Goal: Transaction & Acquisition: Purchase product/service

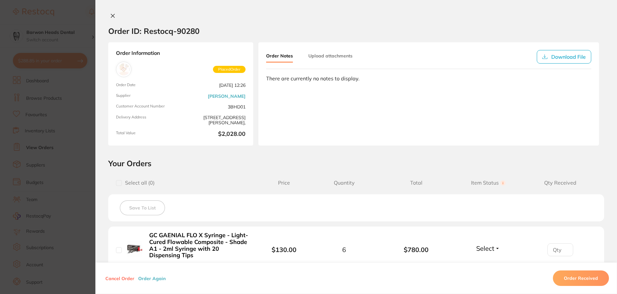
scroll to position [32, 0]
click at [72, 9] on section "Order ID: Restocq- 90280 Order Information Placed Order Order Date [DATE] 12:26…" at bounding box center [308, 147] width 617 height 294
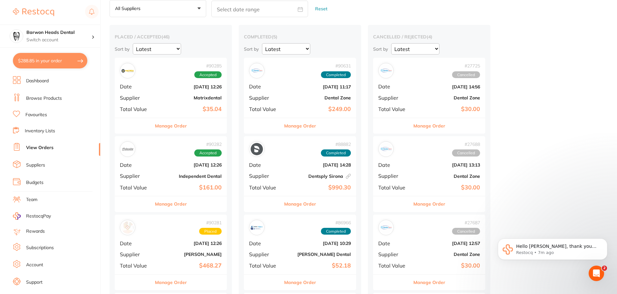
click at [186, 256] on b "[PERSON_NAME]" at bounding box center [189, 253] width 64 height 5
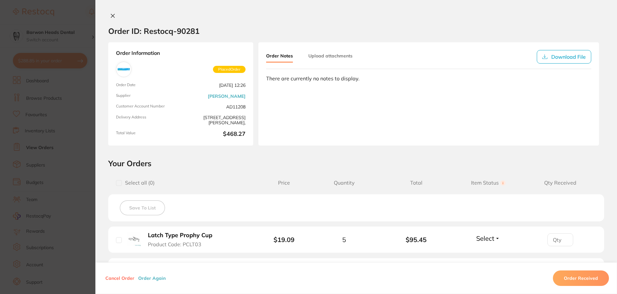
click at [110, 14] on icon at bounding box center [112, 15] width 5 height 5
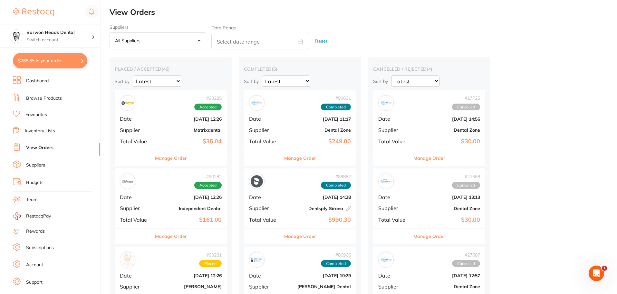
click at [168, 127] on b "Matrixdental" at bounding box center [189, 129] width 64 height 5
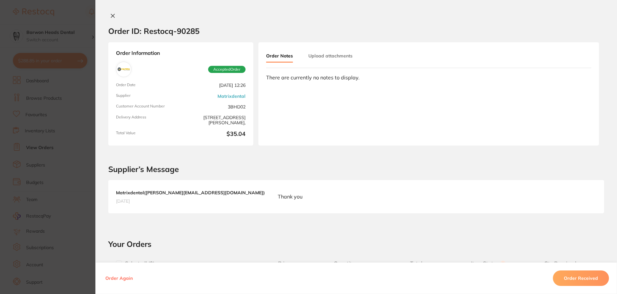
click at [112, 15] on icon at bounding box center [112, 15] width 5 height 5
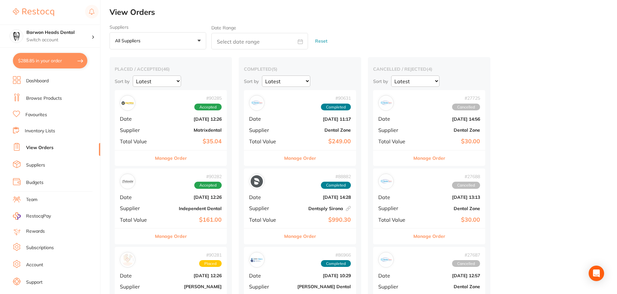
click at [173, 204] on div "# 90282 Accepted Date [DATE] 12:26 Supplier Independent Dental Total Value $161…" at bounding box center [171, 198] width 112 height 60
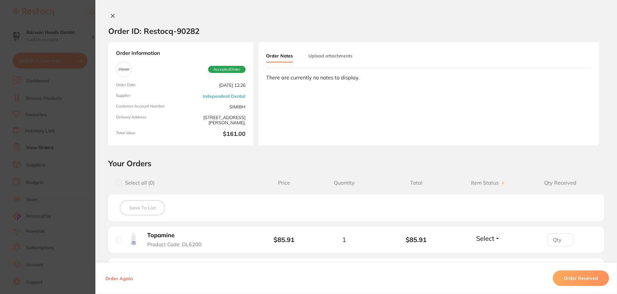
click at [113, 18] on icon at bounding box center [112, 15] width 5 height 5
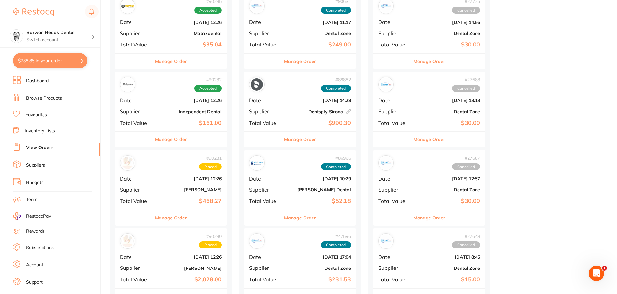
click at [170, 167] on div "# 90281 Placed" at bounding box center [171, 162] width 102 height 15
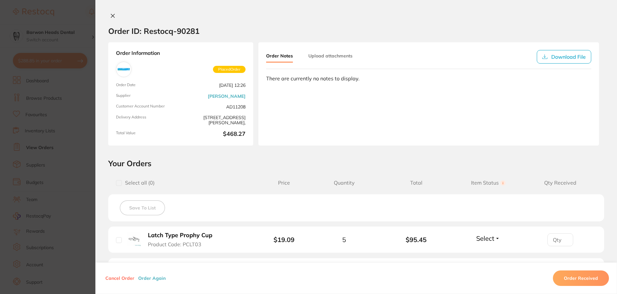
click at [114, 13] on button at bounding box center [112, 16] width 9 height 7
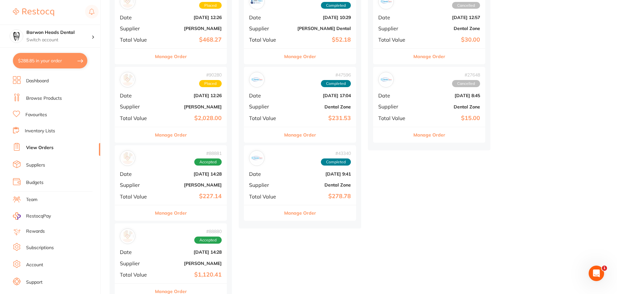
click at [170, 166] on div "# 88881 Accepted Date [DATE] 14:28 Supplier [PERSON_NAME] Total Value $227.14" at bounding box center [171, 175] width 112 height 60
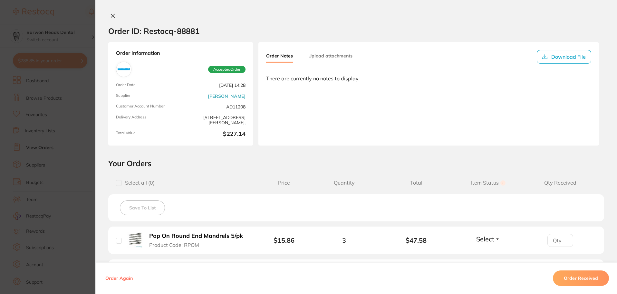
click at [113, 14] on icon at bounding box center [113, 16] width 4 height 4
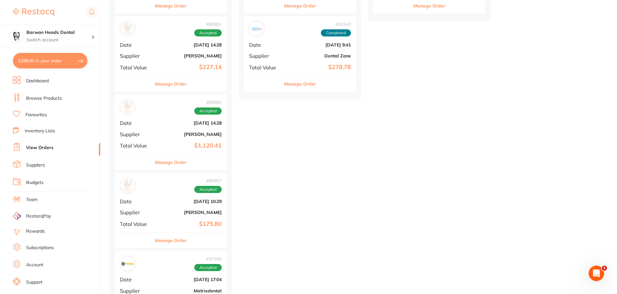
click at [163, 217] on div "# 86967 Accepted Date [DATE] 10:29 Supplier [PERSON_NAME] Total Value $175.80" at bounding box center [171, 202] width 112 height 60
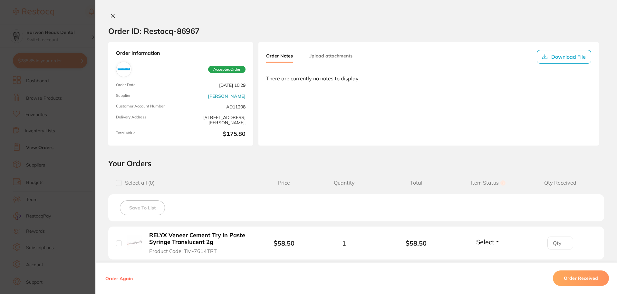
click at [105, 16] on div at bounding box center [356, 16] width 522 height 7
click at [111, 16] on icon at bounding box center [113, 16] width 4 height 4
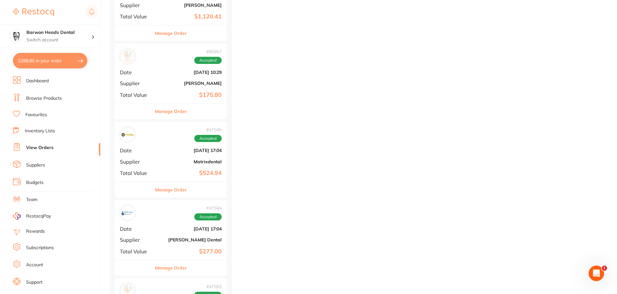
click at [159, 185] on button "Manage Order" at bounding box center [171, 189] width 32 height 15
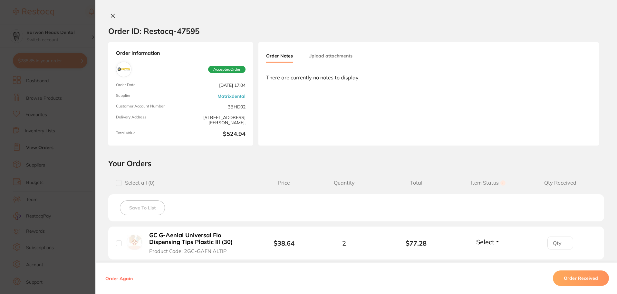
click at [111, 17] on icon at bounding box center [113, 16] width 4 height 4
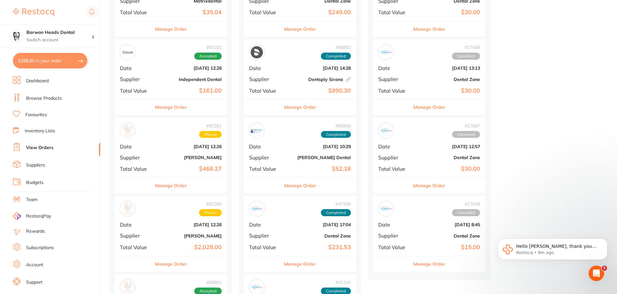
click at [154, 158] on div "# 90281 Placed Date [DATE] 12:26 Supplier [PERSON_NAME] Total Value $468.27" at bounding box center [171, 148] width 112 height 60
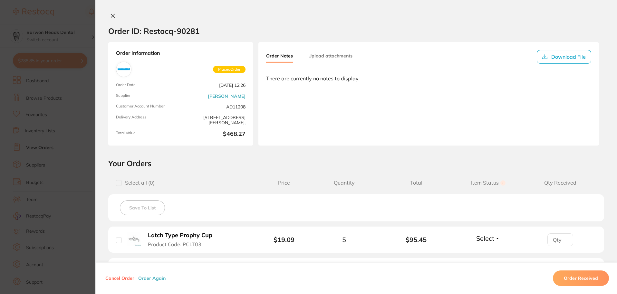
click at [113, 16] on icon at bounding box center [112, 15] width 5 height 5
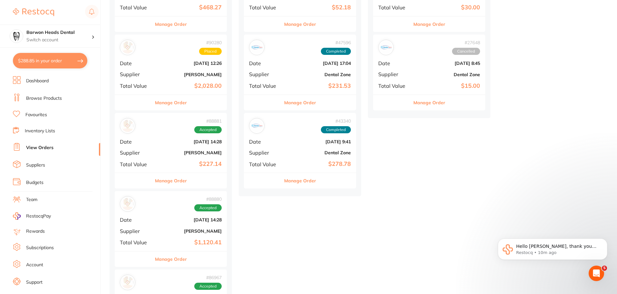
click at [159, 131] on div "# 88881 Accepted" at bounding box center [171, 125] width 102 height 15
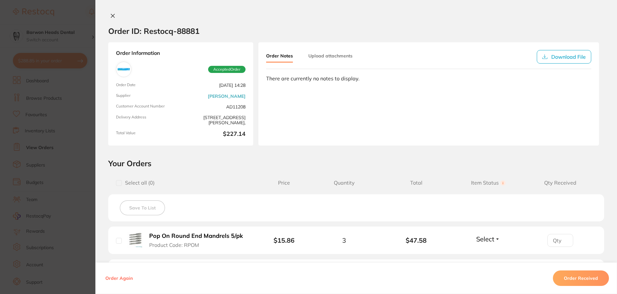
click at [108, 18] on button at bounding box center [112, 16] width 9 height 7
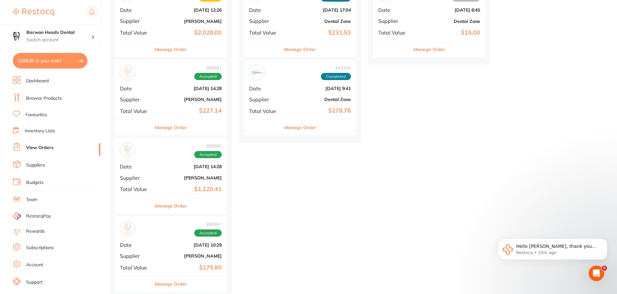
scroll to position [355, 0]
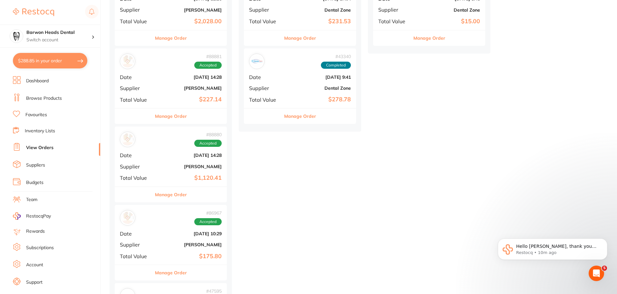
click at [152, 91] on span "Supplier" at bounding box center [136, 88] width 32 height 6
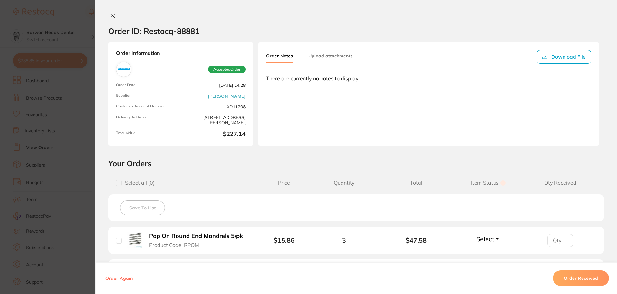
click at [111, 12] on div "Order ID: Restocq- 88881 Order Information Accepted Order Order Date [DATE] 14:…" at bounding box center [356, 147] width 522 height 294
click at [112, 17] on icon at bounding box center [112, 15] width 5 height 5
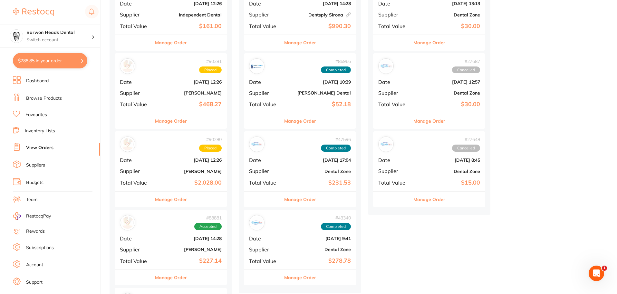
click at [194, 173] on b "[PERSON_NAME]" at bounding box center [189, 171] width 64 height 5
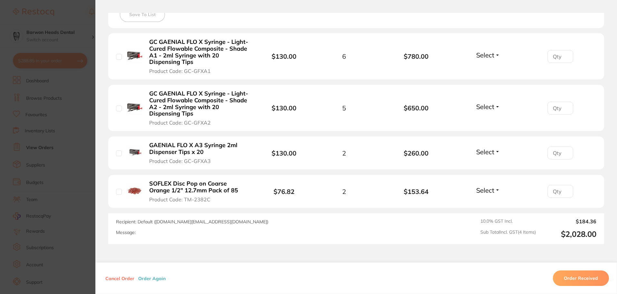
scroll to position [193, 0]
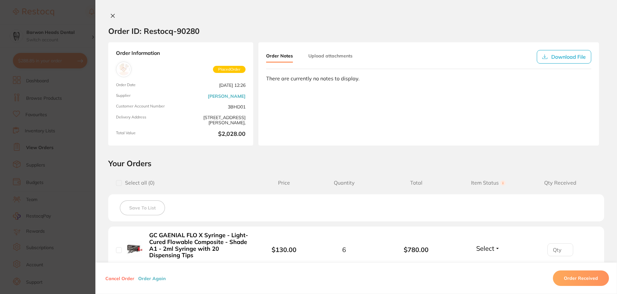
click at [113, 16] on icon at bounding box center [112, 15] width 5 height 5
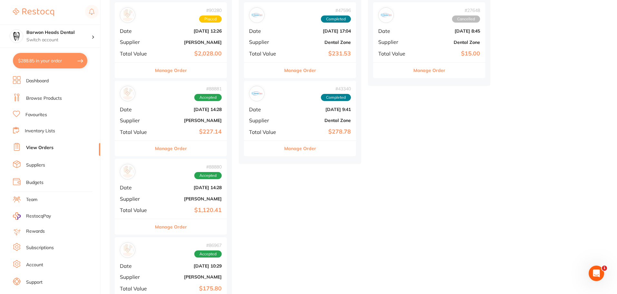
click at [160, 186] on b "[DATE] 14:28" at bounding box center [189, 187] width 64 height 5
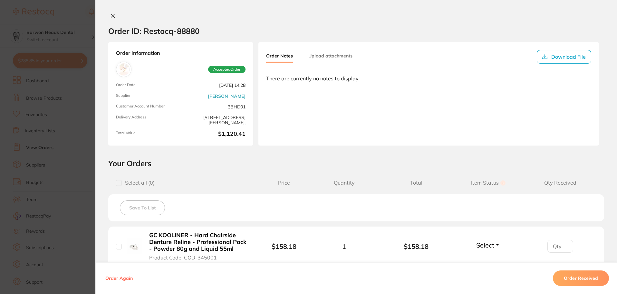
click at [112, 17] on icon at bounding box center [112, 15] width 5 height 5
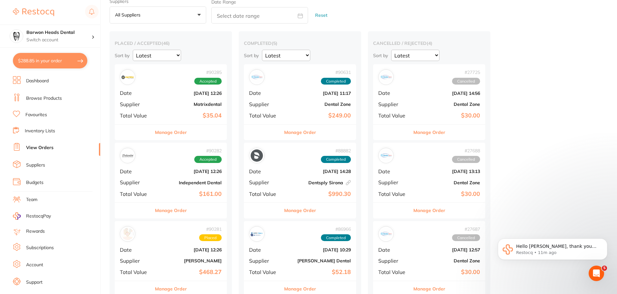
scroll to position [129, 0]
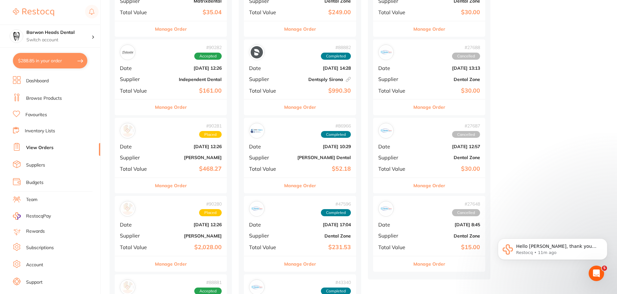
click at [142, 232] on span "Supplier" at bounding box center [136, 235] width 32 height 6
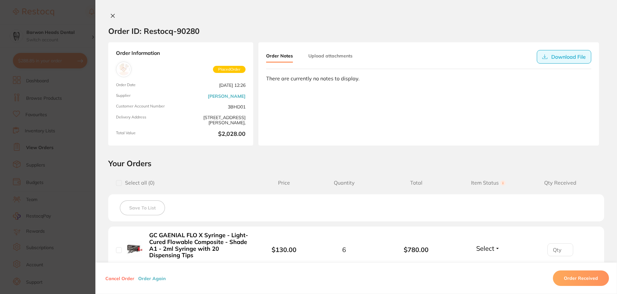
click at [560, 52] on button "Download File" at bounding box center [564, 57] width 54 height 14
click at [112, 16] on icon at bounding box center [113, 16] width 4 height 4
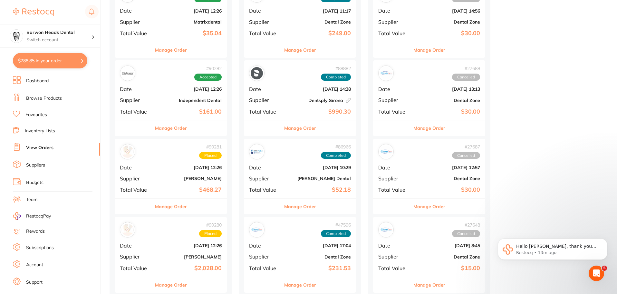
scroll to position [129, 0]
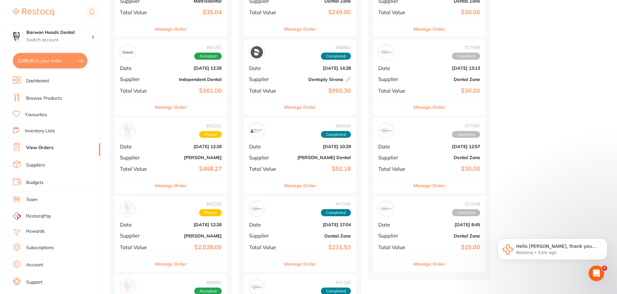
click at [211, 143] on div "# 90281 Placed Date [DATE] 12:26 Supplier [PERSON_NAME] Total Value $468.27" at bounding box center [171, 148] width 112 height 60
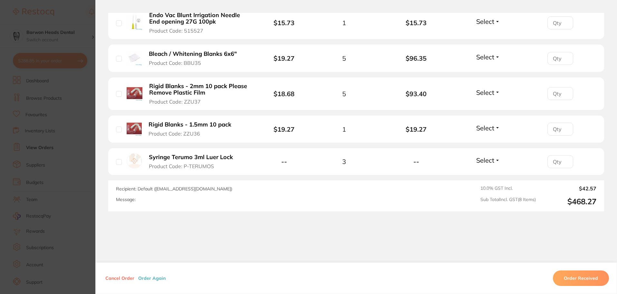
click at [213, 159] on b "Syringe Terumo 3ml Luer Lock" at bounding box center [191, 157] width 84 height 7
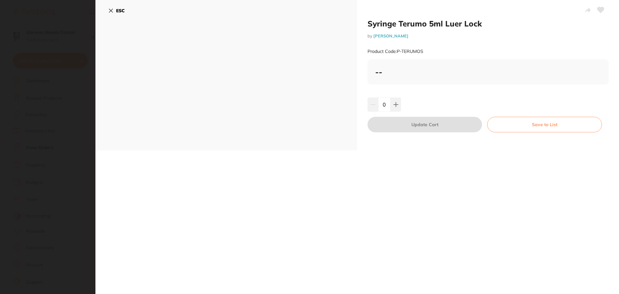
click at [380, 73] on b "--" at bounding box center [378, 72] width 7 height 10
click at [110, 10] on icon at bounding box center [111, 11] width 4 height 4
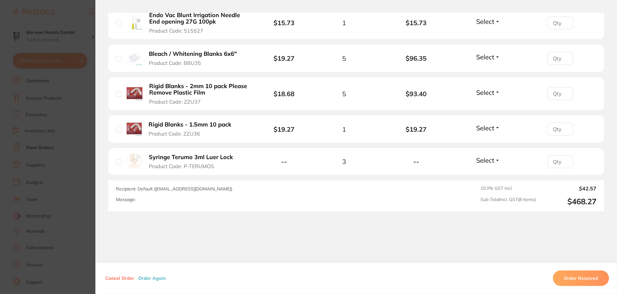
click at [453, 213] on div "Order ID: Restocq- 90281 Order Information Placed Order Order Date Aug 14 2025,…" at bounding box center [356, 153] width 522 height 281
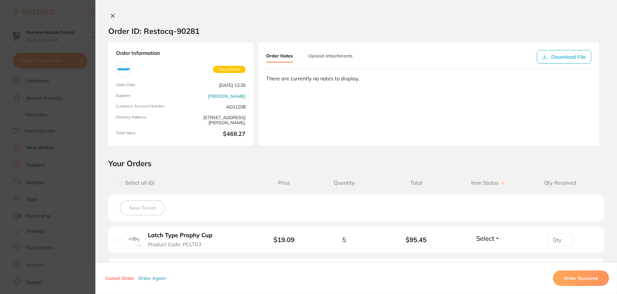
scroll to position [0, 0]
click at [112, 16] on icon at bounding box center [112, 15] width 5 height 5
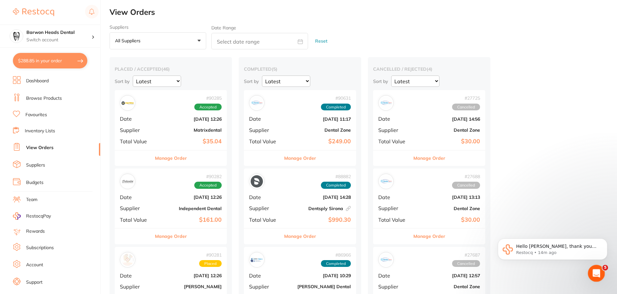
click at [602, 276] on div "Open Intercom Messenger" at bounding box center [595, 271] width 21 height 21
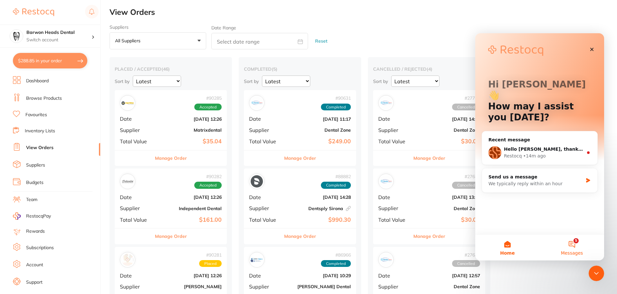
click at [576, 255] on span "Messages" at bounding box center [572, 252] width 22 height 5
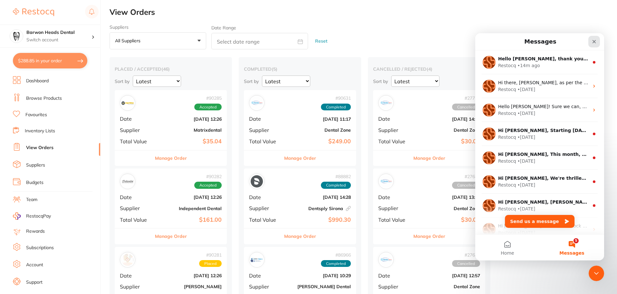
click at [596, 41] on icon "Close" at bounding box center [594, 41] width 5 height 5
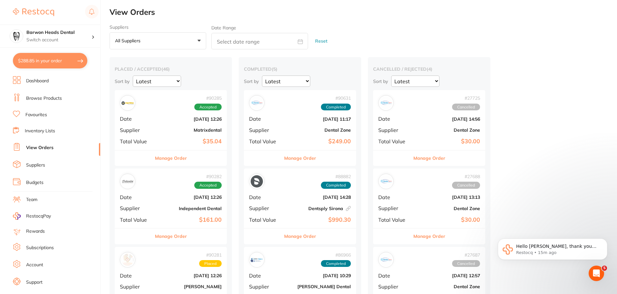
click at [157, 253] on div "# 90281 Placed" at bounding box center [171, 259] width 102 height 15
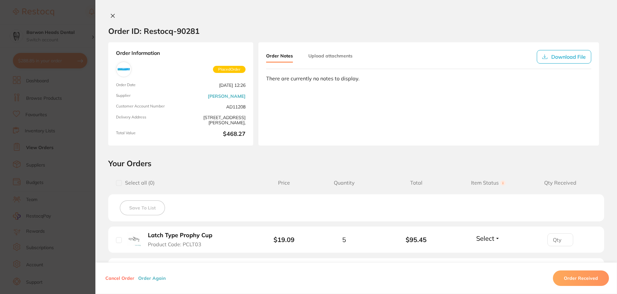
click at [112, 17] on icon at bounding box center [113, 16] width 4 height 4
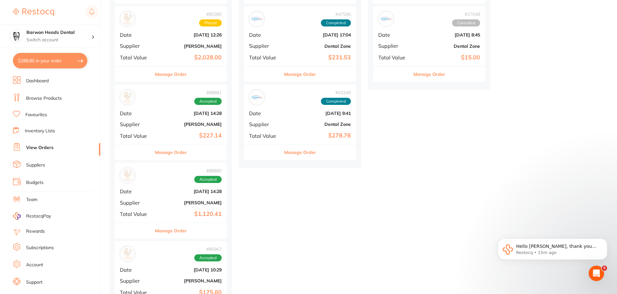
scroll to position [322, 0]
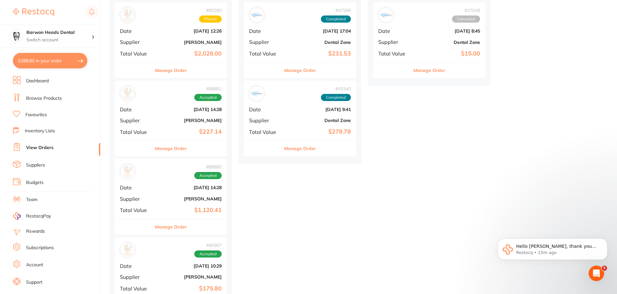
click at [170, 201] on div "# 88880 Accepted Date Aug 4 2025, 14:28 Supplier Henry Schein Halas Total Value…" at bounding box center [171, 189] width 112 height 60
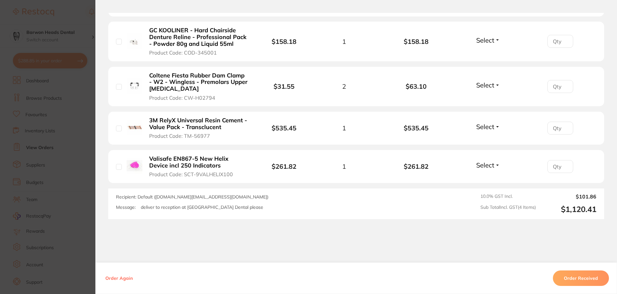
scroll to position [226, 0]
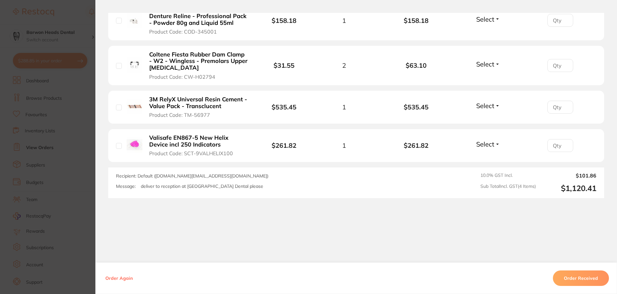
click at [194, 137] on b "Valisafe EN867-5 New Helix Device incl 250 Indicators" at bounding box center [199, 140] width 100 height 13
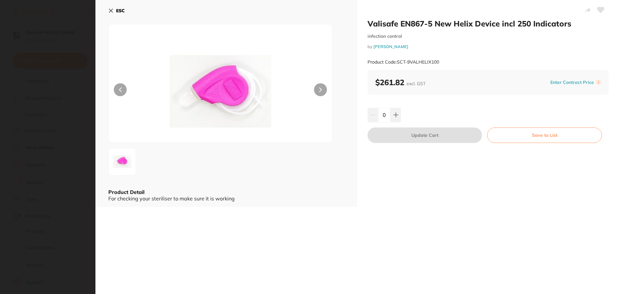
scroll to position [0, 0]
click at [334, 244] on div "Valisafe EN867-5 New Helix Device incl 250 Indicators infection control by Henr…" at bounding box center [357, 147] width 524 height 294
click at [108, 13] on icon at bounding box center [110, 10] width 5 height 5
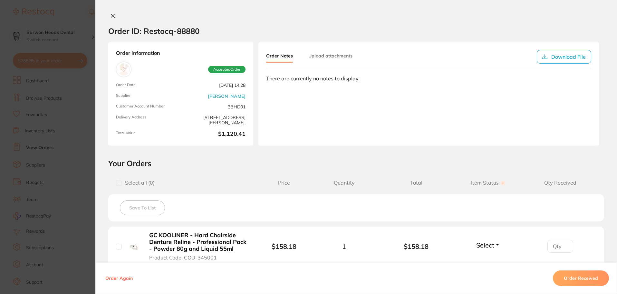
click at [111, 16] on icon at bounding box center [112, 15] width 5 height 5
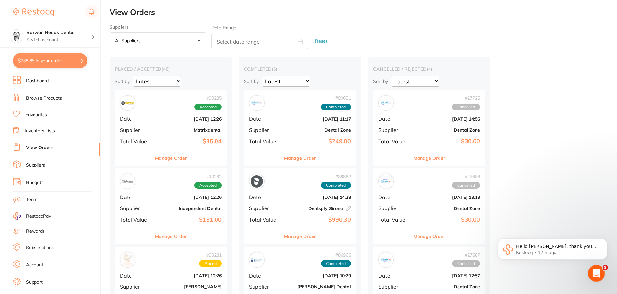
click at [593, 267] on div "Open Intercom Messenger" at bounding box center [595, 271] width 21 height 21
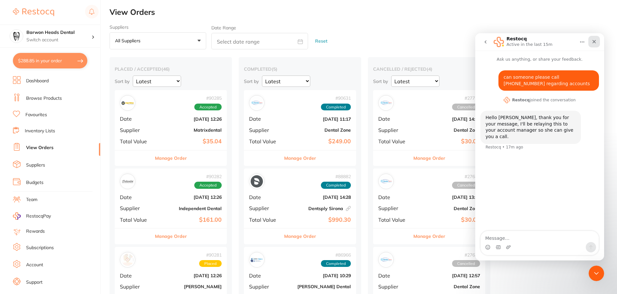
click at [598, 40] on div "Close" at bounding box center [595, 42] width 12 height 12
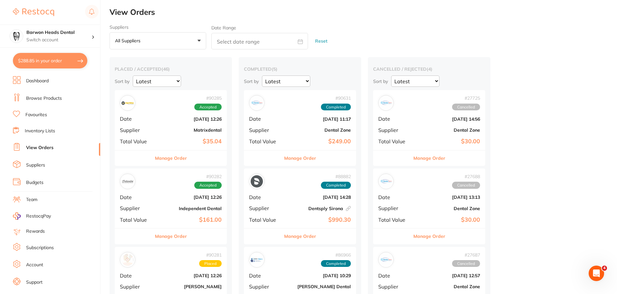
click at [400, 25] on div "Suppliers All suppliers +0 All suppliers AB Orthodontics Adam Dental AHP Dental…" at bounding box center [364, 36] width 508 height 25
click at [601, 273] on div "Open Intercom Messenger" at bounding box center [595, 271] width 21 height 21
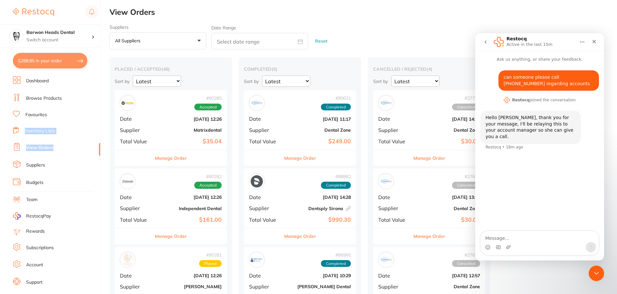
drag, startPoint x: 98, startPoint y: 148, endPoint x: 99, endPoint y: 107, distance: 41.6
click at [99, 107] on nav "Dashboard Browse Products Favourites Inventory Lists View Orders Suppliers Budg…" at bounding box center [56, 185] width 87 height 218
click at [599, 42] on div "Close" at bounding box center [595, 42] width 12 height 12
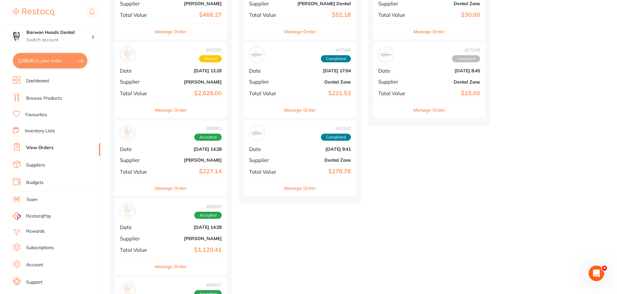
scroll to position [387, 0]
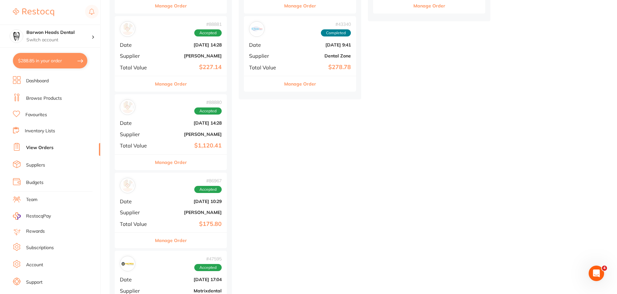
click at [203, 119] on div "# 88880 Accepted Date Aug 4 2025, 14:28 Supplier Henry Schein Halas Total Value…" at bounding box center [171, 124] width 112 height 60
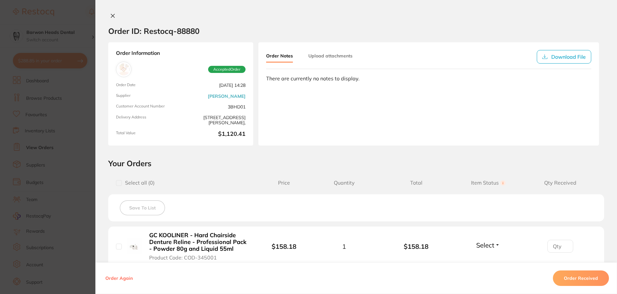
click at [111, 15] on icon at bounding box center [113, 16] width 4 height 4
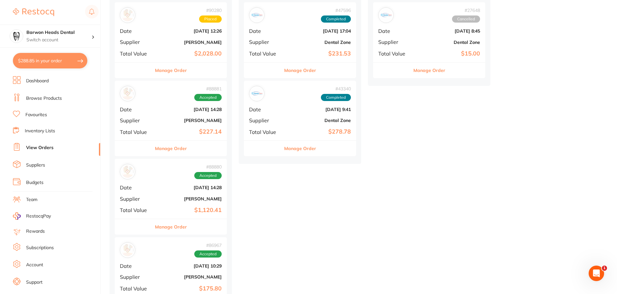
click at [172, 257] on div "# 86967 Accepted" at bounding box center [171, 249] width 102 height 15
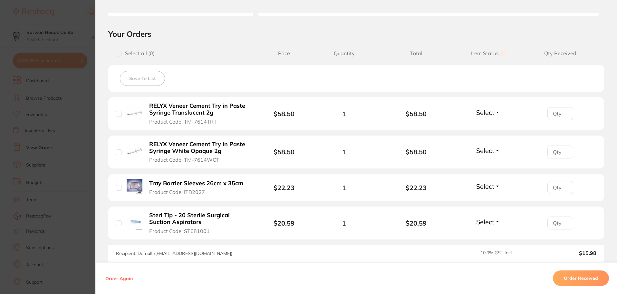
scroll to position [161, 0]
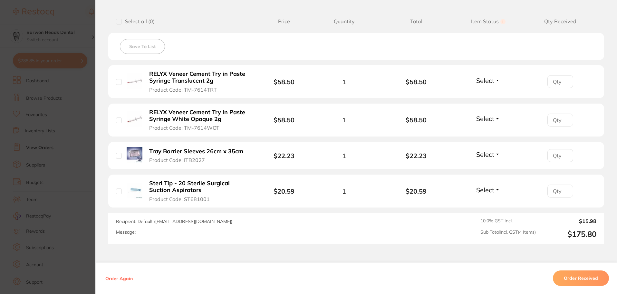
drag, startPoint x: 215, startPoint y: 81, endPoint x: 184, endPoint y: 75, distance: 31.1
click at [153, 72] on b "RELYX Veneer Cement Try in Paste Syringe Translucent 2g" at bounding box center [199, 77] width 100 height 13
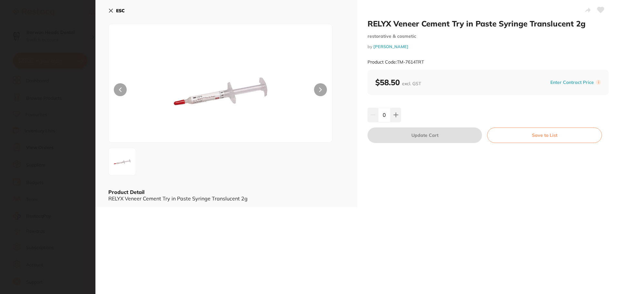
scroll to position [0, 0]
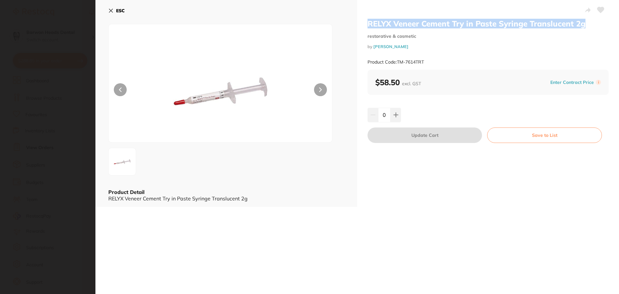
drag, startPoint x: 587, startPoint y: 24, endPoint x: 367, endPoint y: 24, distance: 220.8
click at [367, 24] on h2 "RELYX Veneer Cement Try in Paste Syringe Translucent 2g" at bounding box center [487, 24] width 241 height 10
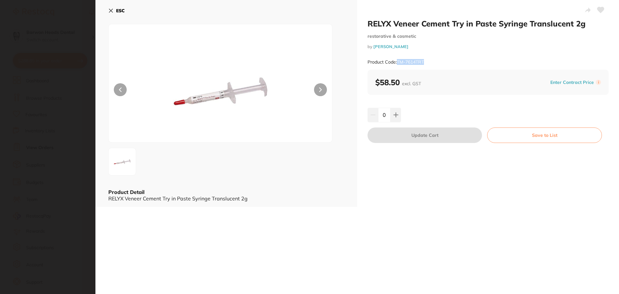
drag, startPoint x: 427, startPoint y: 60, endPoint x: 398, endPoint y: 61, distance: 29.4
click at [398, 61] on div "Product Code: TM-7614TRT" at bounding box center [487, 62] width 241 height 16
copy small "TM-7614TRT"
drag, startPoint x: 398, startPoint y: 46, endPoint x: 374, endPoint y: 46, distance: 24.8
click at [374, 46] on small "by Adam Dental" at bounding box center [487, 46] width 241 height 5
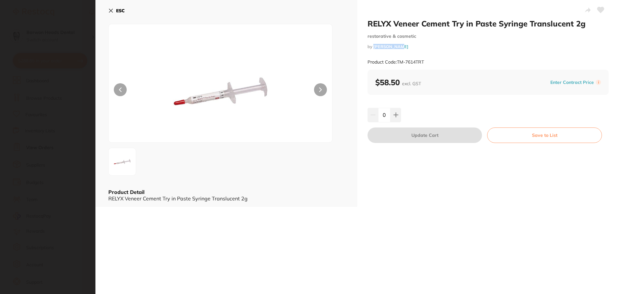
copy link "[PERSON_NAME]"
click at [110, 9] on icon at bounding box center [110, 10] width 5 height 5
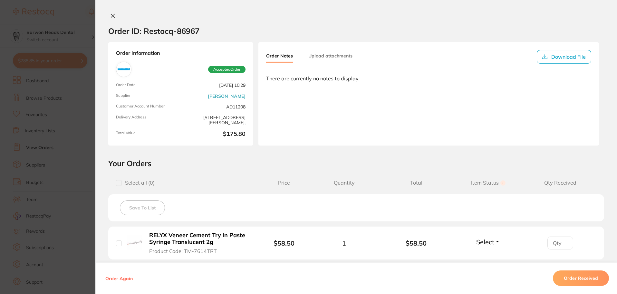
click at [110, 16] on icon at bounding box center [112, 15] width 5 height 5
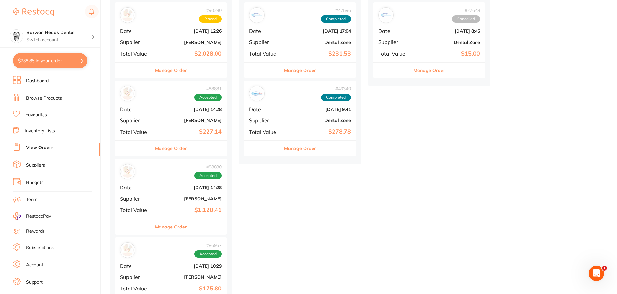
click at [162, 198] on b "[PERSON_NAME]" at bounding box center [189, 198] width 64 height 5
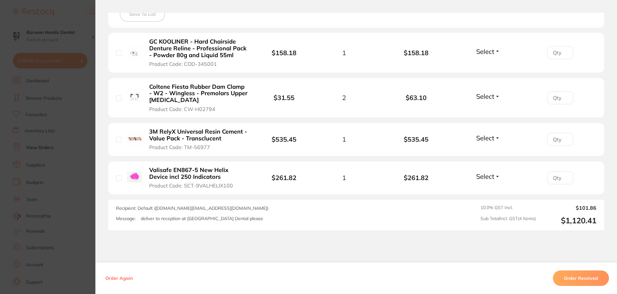
click at [205, 132] on b "3M RelyX Universal Resin Cement - Value Pack - Transclucent" at bounding box center [199, 134] width 100 height 13
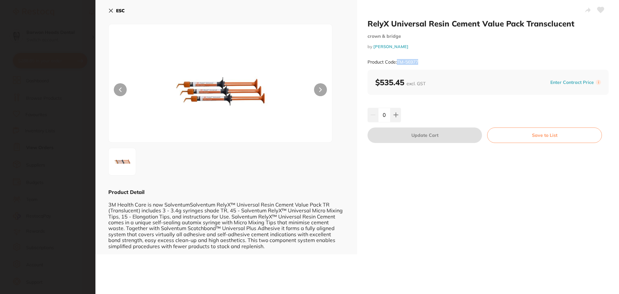
drag, startPoint x: 425, startPoint y: 59, endPoint x: 397, endPoint y: 62, distance: 27.8
click at [397, 62] on div "Product Code: TM-56977" at bounding box center [487, 62] width 241 height 16
copy small "TM-56977"
click at [111, 10] on icon at bounding box center [110, 10] width 5 height 5
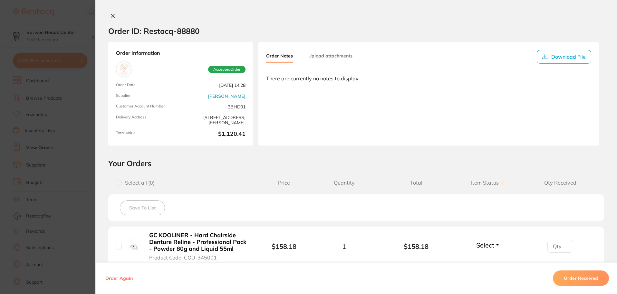
click at [111, 16] on icon at bounding box center [113, 16] width 4 height 4
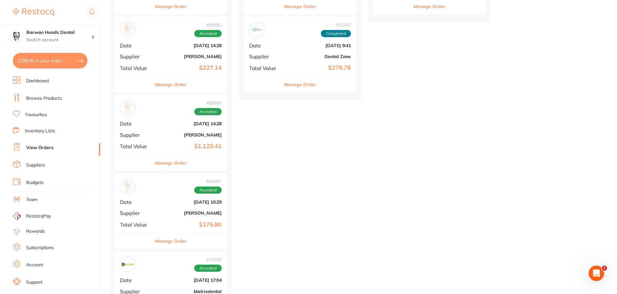
scroll to position [387, 0]
click at [154, 195] on div "# 86967 Accepted Date [DATE] 10:29 Supplier [PERSON_NAME] Total Value $175.80" at bounding box center [171, 202] width 112 height 60
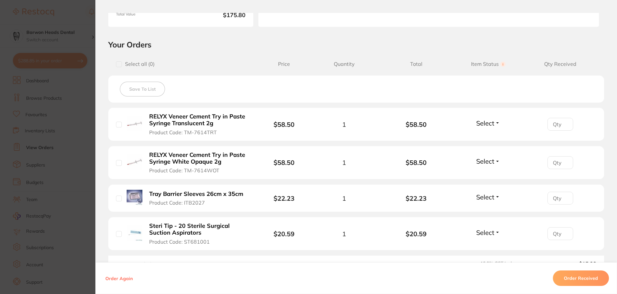
scroll to position [129, 0]
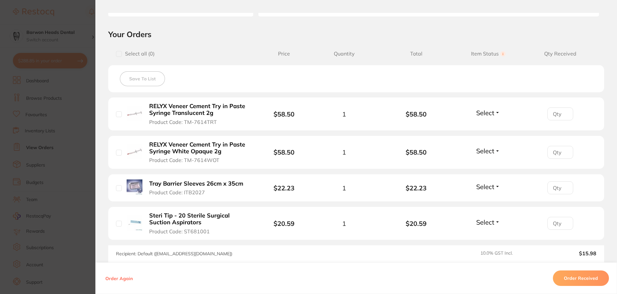
click at [224, 149] on b "RELYX Veneer Cement Try in Paste Syringe White Opaque 2g" at bounding box center [199, 147] width 100 height 13
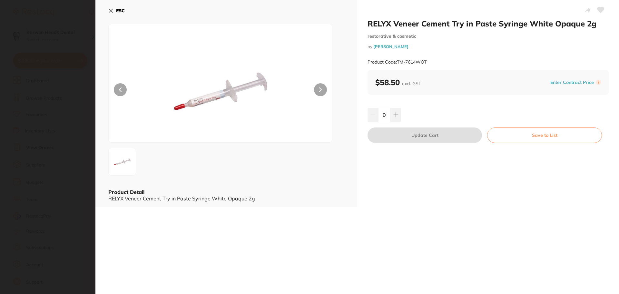
scroll to position [0, 0]
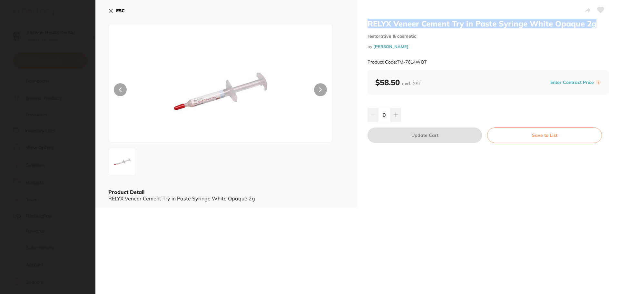
drag, startPoint x: 599, startPoint y: 23, endPoint x: 367, endPoint y: 26, distance: 231.8
click at [367, 26] on h2 "RELYX Veneer Cement Try in Paste Syringe White Opaque 2g" at bounding box center [487, 24] width 241 height 10
copy h2 "RELYX Veneer Cement Try in Paste Syringe White Opaque 2g"
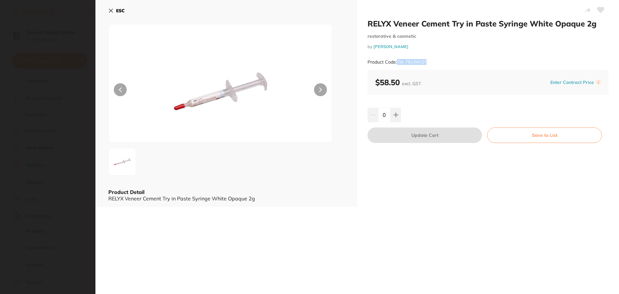
drag, startPoint x: 429, startPoint y: 64, endPoint x: 397, endPoint y: 60, distance: 32.4
click at [397, 60] on div "Product Code: TM-7614WOT" at bounding box center [487, 62] width 241 height 16
copy small "TM-7614WOT"
click at [111, 12] on icon at bounding box center [110, 10] width 5 height 5
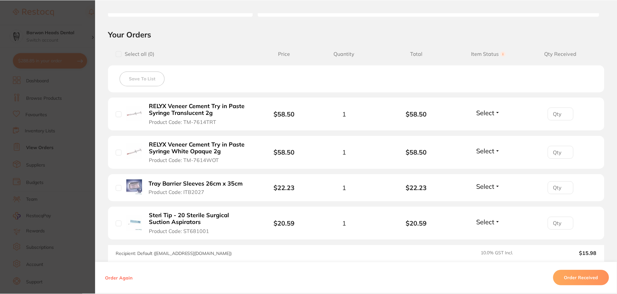
scroll to position [387, 0]
click at [170, 185] on b "Tray Barrier Sleeves 26cm x 35cm" at bounding box center [196, 183] width 94 height 7
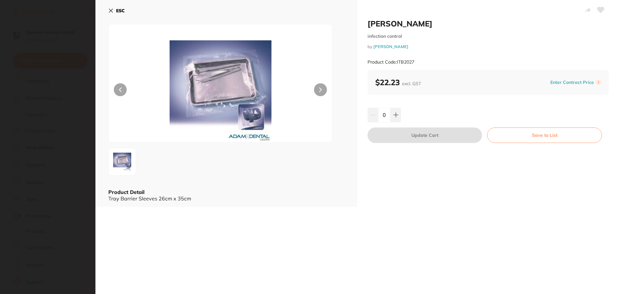
scroll to position [0, 0]
click at [108, 10] on div "ESC Product Detail Tray Barrier Sleeves 26cm x 35cm" at bounding box center [226, 103] width 262 height 207
click at [112, 11] on icon at bounding box center [110, 10] width 5 height 5
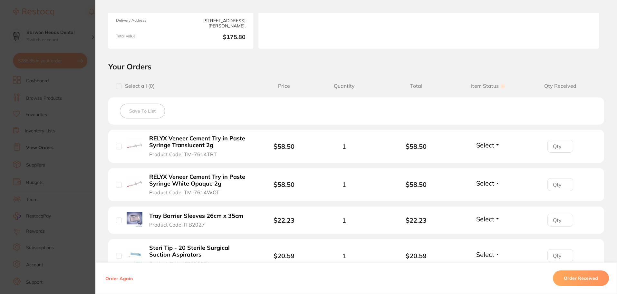
scroll to position [129, 0]
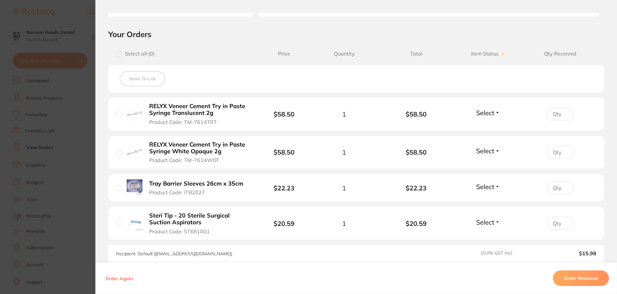
click at [462, 244] on div "Select all ( 0 ) Price Quantity Total Item Status You can use this feature to t…" at bounding box center [356, 160] width 496 height 230
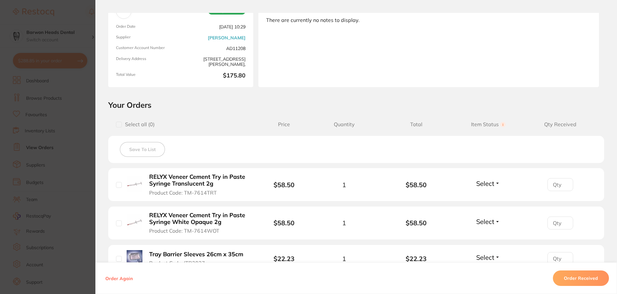
scroll to position [0, 0]
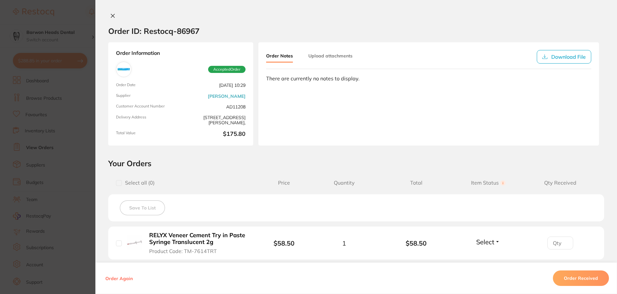
click at [111, 13] on icon at bounding box center [112, 15] width 5 height 5
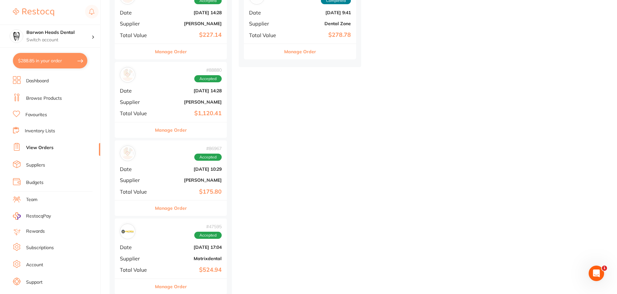
click at [185, 231] on div "# 47595 Accepted" at bounding box center [171, 230] width 102 height 15
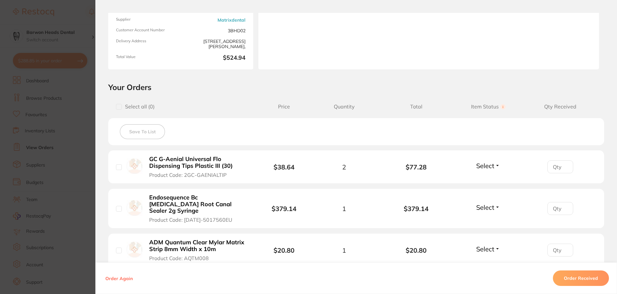
scroll to position [64, 0]
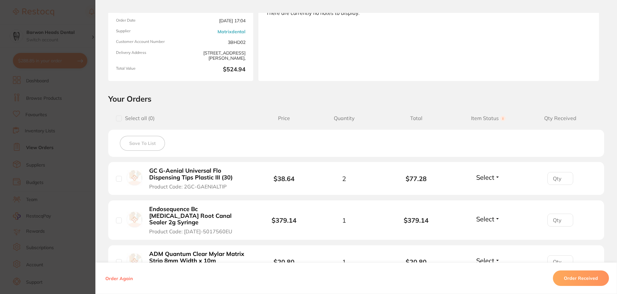
click at [337, 160] on div "Select all ( 0 ) Price Quantity Total Item Status You can use this feature to t…" at bounding box center [356, 212] width 496 height 204
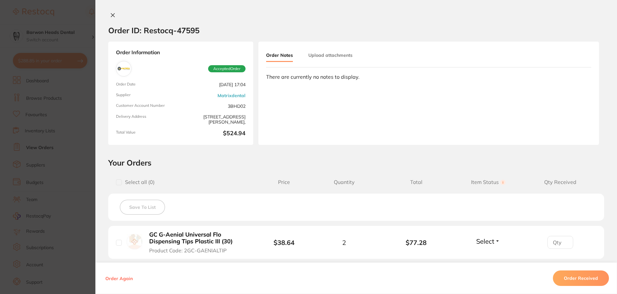
scroll to position [0, 0]
click at [505, 156] on div "Order ID: Restocq- 47595 Order Information Accepted Order Order Date Jul 31 202…" at bounding box center [356, 153] width 522 height 281
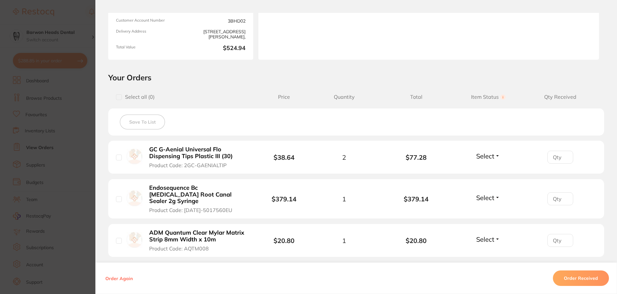
scroll to position [97, 0]
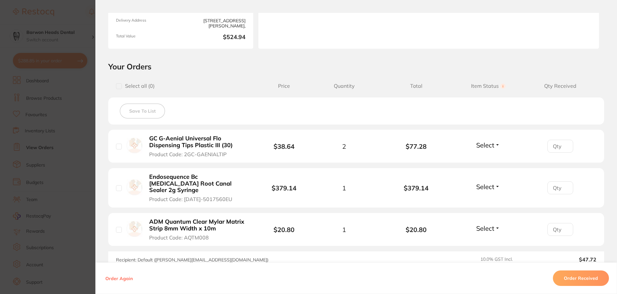
click at [195, 218] on b "ADM Quantum Clear Mylar Matrix Strip 8mm Width x 10m" at bounding box center [199, 224] width 100 height 13
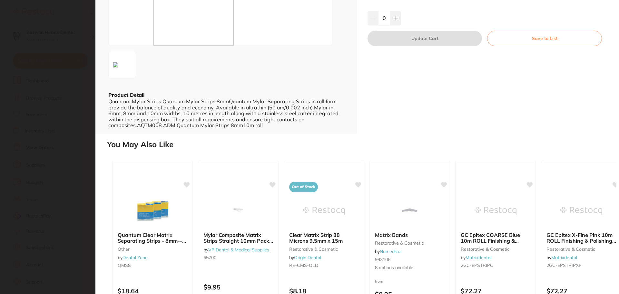
scroll to position [0, 0]
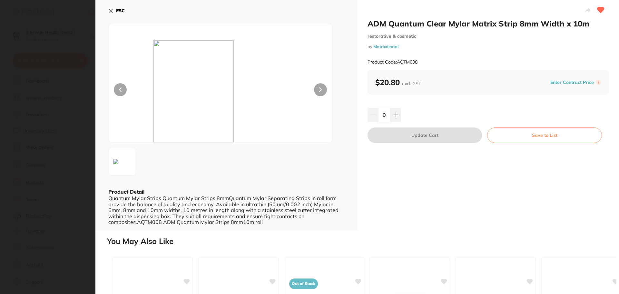
drag, startPoint x: 434, startPoint y: 199, endPoint x: 433, endPoint y: 196, distance: 3.7
click at [434, 199] on div "ADM Quantum Clear Mylar Matrix Strip 8mm Width x 10m restorative & cosmetic by …" at bounding box center [488, 115] width 262 height 230
click at [109, 9] on icon at bounding box center [110, 10] width 5 height 5
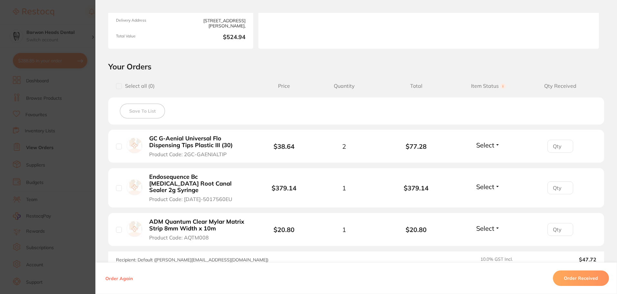
click at [98, 188] on section "Your Orders Select all ( 0 ) Price Quantity Total Item Status You can use this …" at bounding box center [356, 172] width 522 height 220
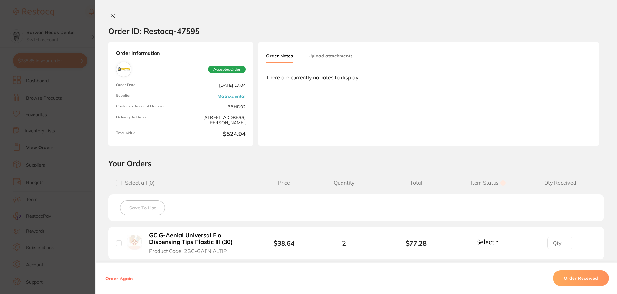
click at [112, 17] on icon at bounding box center [112, 15] width 5 height 5
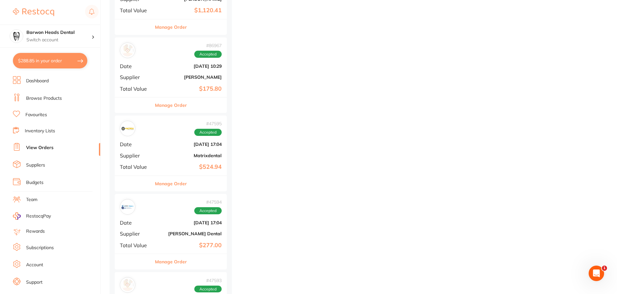
scroll to position [548, 0]
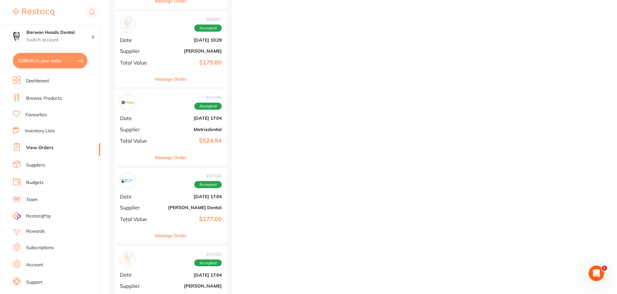
click at [151, 204] on div "# 47594 Accepted Date Jul 31 2024, 17:04 Supplier Erskine Dental Total Value $2…" at bounding box center [171, 198] width 112 height 60
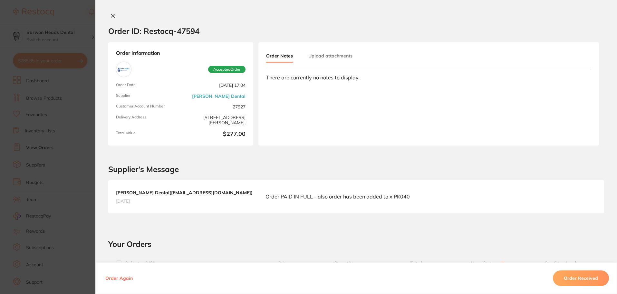
click at [110, 15] on icon at bounding box center [112, 15] width 5 height 5
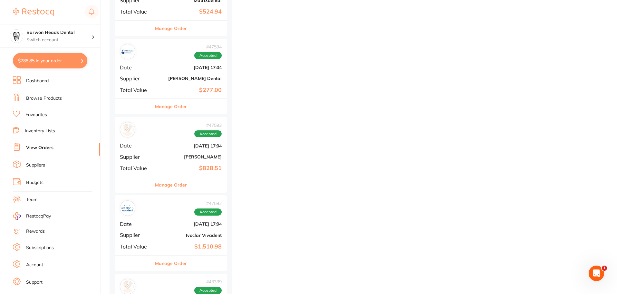
click at [159, 224] on b "[DATE] 17:04" at bounding box center [189, 223] width 64 height 5
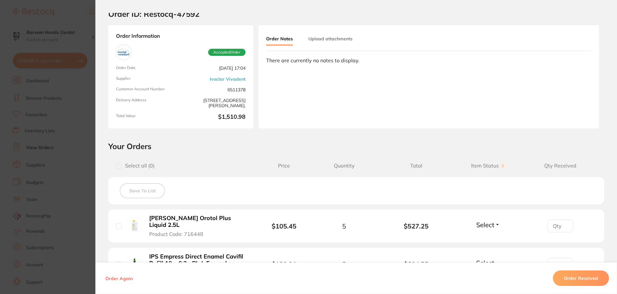
scroll to position [32, 0]
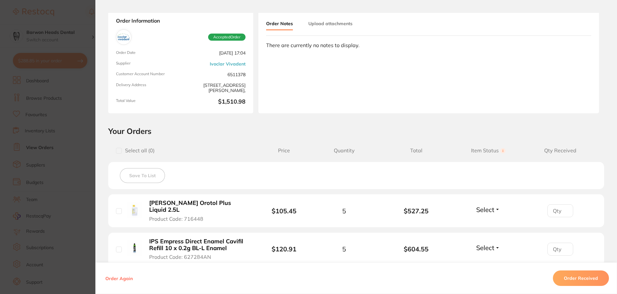
drag, startPoint x: 190, startPoint y: 202, endPoint x: 210, endPoint y: 204, distance: 19.8
click at [190, 202] on b "Dürr Orotol Plus Liquid 2.5L" at bounding box center [199, 206] width 100 height 13
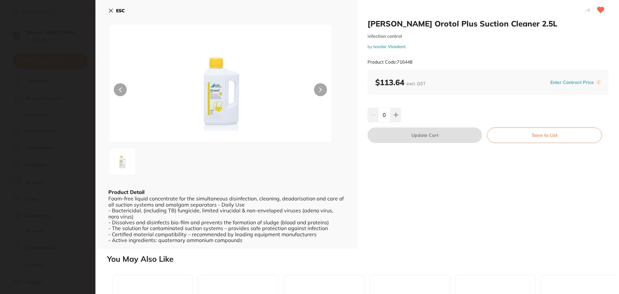
scroll to position [0, 0]
drag, startPoint x: 406, startPoint y: 47, endPoint x: 372, endPoint y: 47, distance: 34.2
click at [372, 47] on small "by Ivoclar Vivadent" at bounding box center [487, 46] width 241 height 5
copy link "Ivoclar Vivadent"
click at [111, 9] on icon at bounding box center [110, 10] width 5 height 5
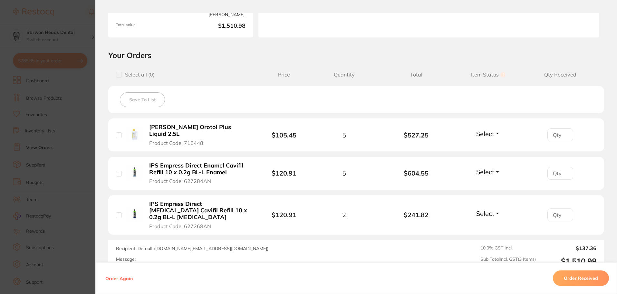
scroll to position [97, 0]
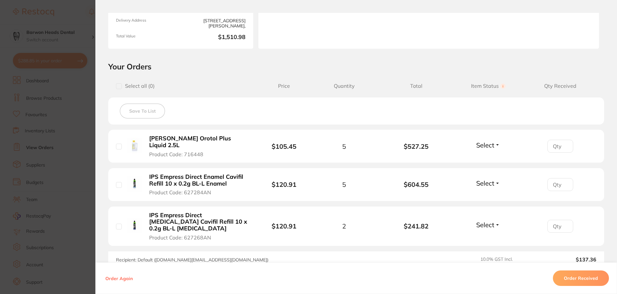
click at [256, 256] on div "Recipient: Default ( orders.au@ivoclarvivadent.com ) Message:" at bounding box center [260, 266] width 289 height 20
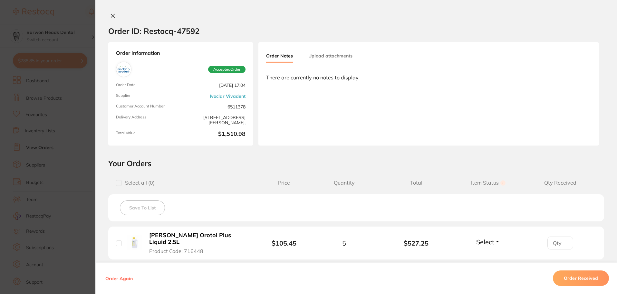
scroll to position [612, 0]
click at [112, 14] on icon at bounding box center [112, 15] width 5 height 5
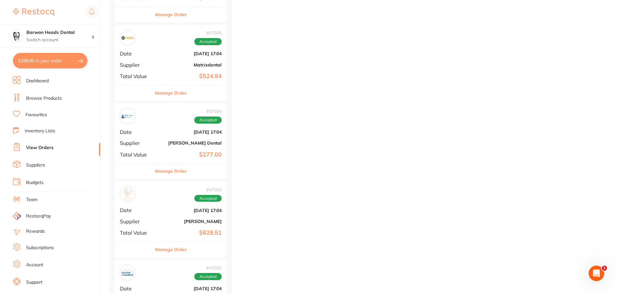
click at [179, 202] on div "# 47593 Accepted Date Jul 31 2024, 17:04 Supplier Adam Dental Total Value $828.…" at bounding box center [171, 211] width 112 height 60
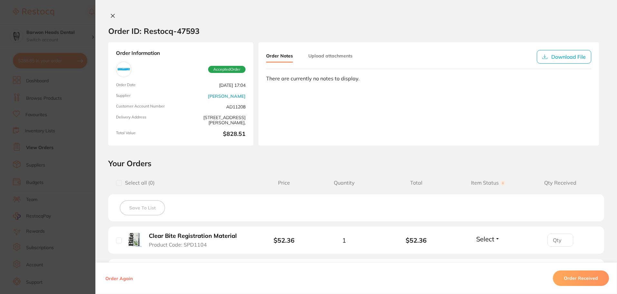
click at [111, 15] on icon at bounding box center [112, 15] width 5 height 5
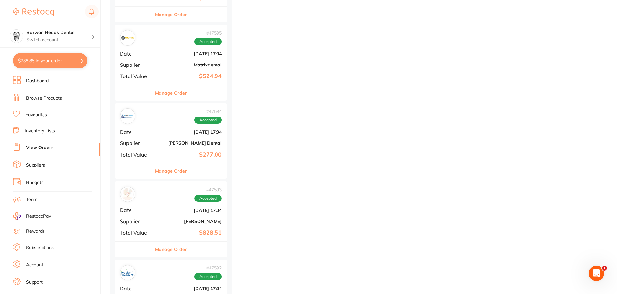
click at [177, 155] on b "$277.00" at bounding box center [189, 154] width 64 height 7
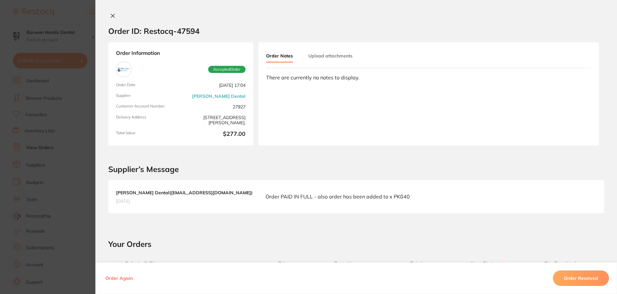
click at [112, 21] on div "Order ID: Restocq- 47594" at bounding box center [153, 31] width 91 height 23
click at [113, 18] on icon at bounding box center [112, 15] width 5 height 5
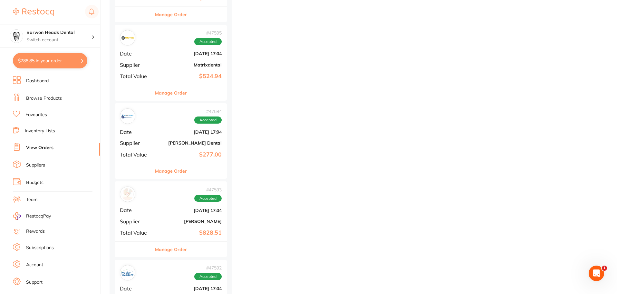
click at [178, 74] on b "$524.94" at bounding box center [189, 76] width 64 height 7
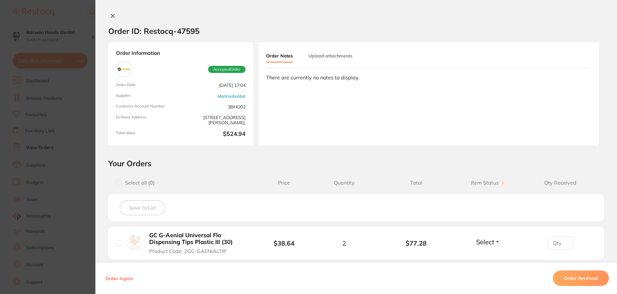
click at [110, 16] on icon at bounding box center [112, 15] width 5 height 5
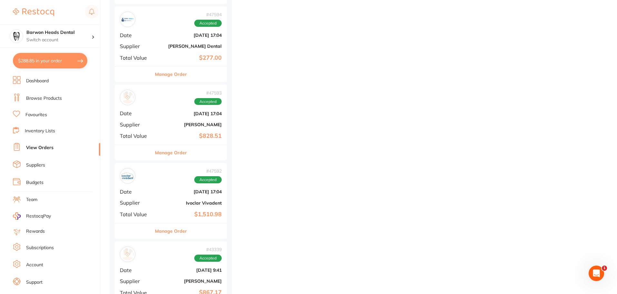
click at [164, 190] on b "[DATE] 17:04" at bounding box center [189, 191] width 64 height 5
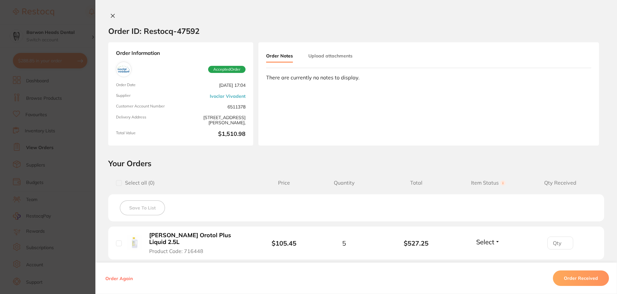
click at [112, 18] on icon at bounding box center [112, 15] width 5 height 5
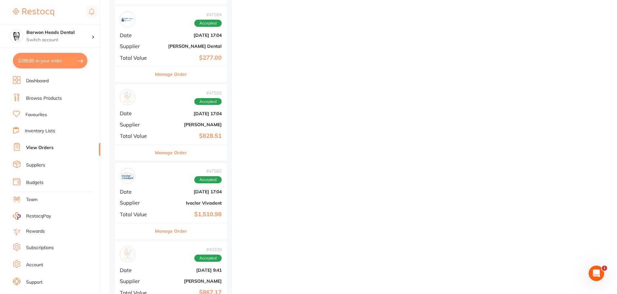
click at [174, 269] on b "[DATE] 9:41" at bounding box center [189, 269] width 64 height 5
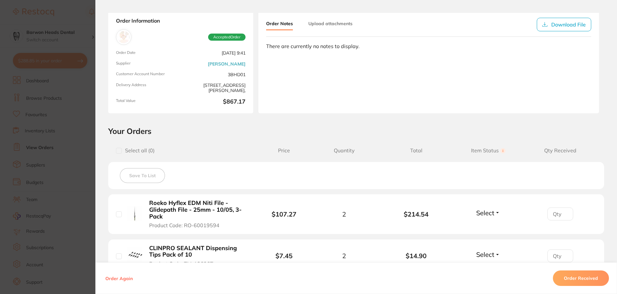
scroll to position [64, 0]
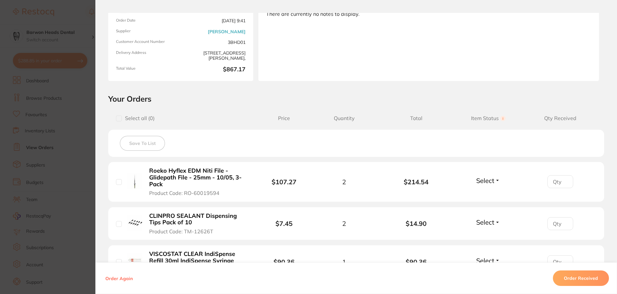
click at [533, 208] on li "CLINPRO SEALANT Dispensing Tips Pack of 10 Product Code: TM-12626T $7.45 2 $14.…" at bounding box center [356, 223] width 496 height 33
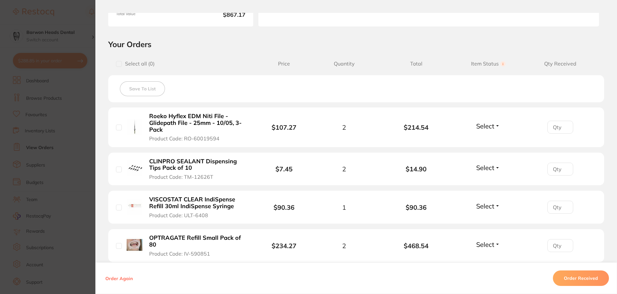
scroll to position [129, 0]
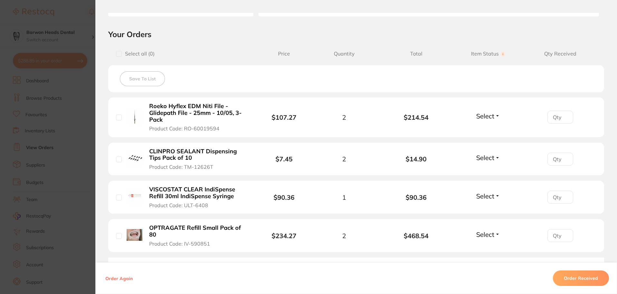
click at [314, 265] on div "Order Again Order Received" at bounding box center [356, 278] width 522 height 32
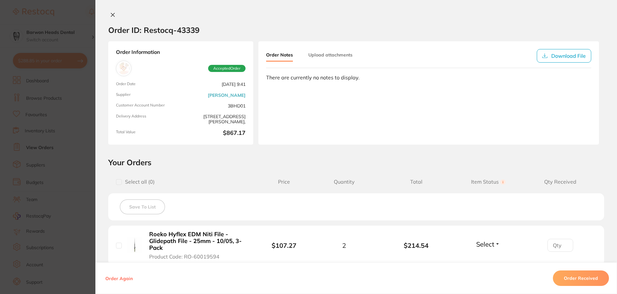
scroll to position [0, 0]
click at [114, 15] on button at bounding box center [112, 16] width 9 height 7
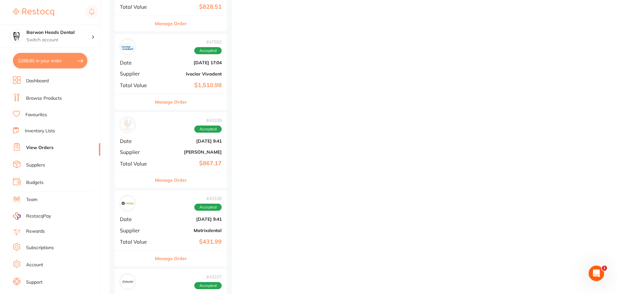
click at [169, 213] on div "# 43338 Accepted Date Jun 25 2024, 9:41 Supplier Matrixdental Total Value $431.…" at bounding box center [171, 220] width 112 height 60
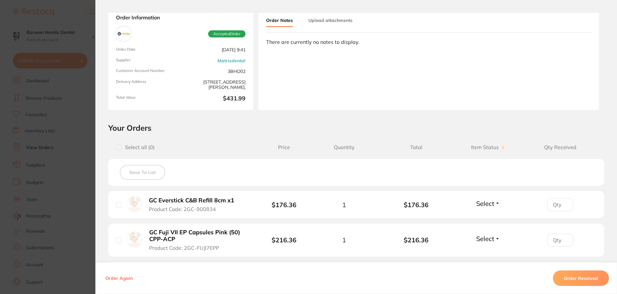
scroll to position [34, 0]
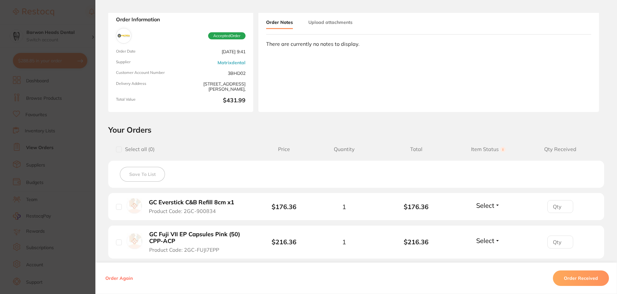
click at [344, 161] on div "Save To List" at bounding box center [356, 174] width 496 height 27
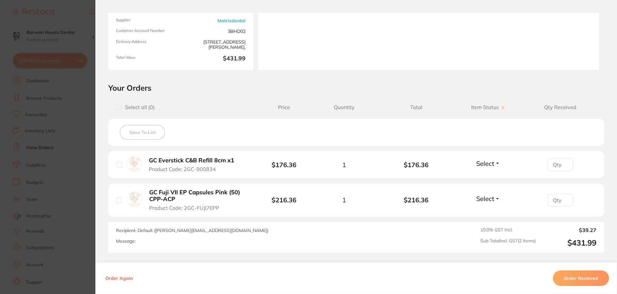
scroll to position [66, 0]
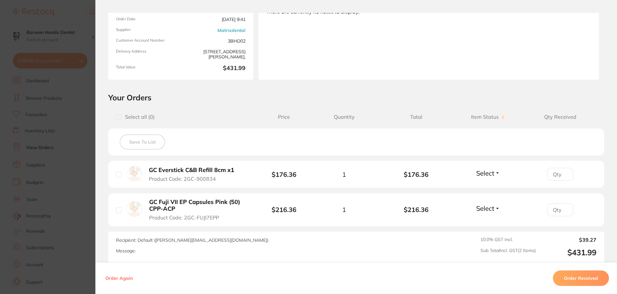
click at [256, 248] on div "Message:" at bounding box center [260, 250] width 289 height 5
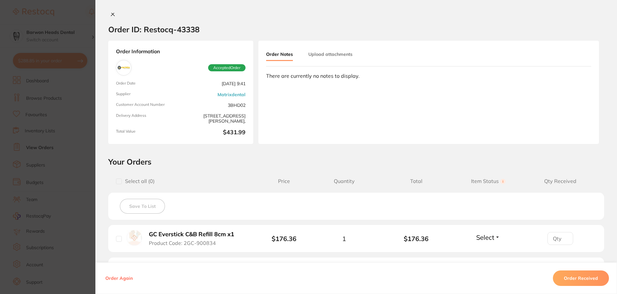
scroll to position [1, 0]
click at [111, 15] on icon at bounding box center [113, 15] width 4 height 4
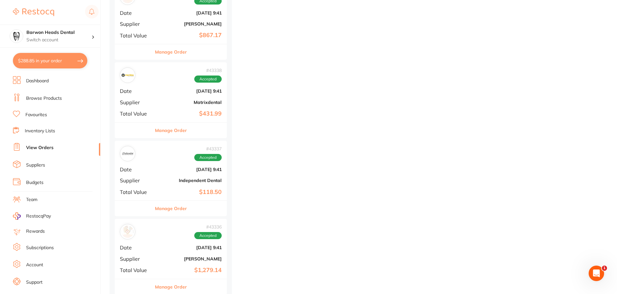
scroll to position [967, 0]
click at [160, 159] on div "# 43337 Accepted" at bounding box center [171, 152] width 102 height 15
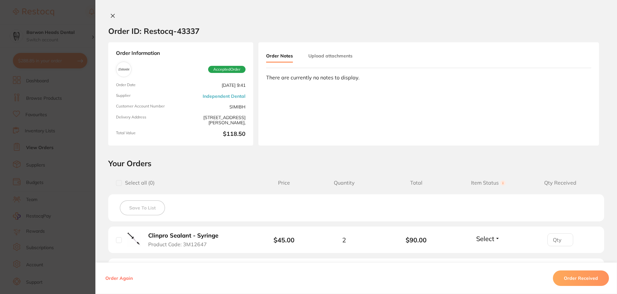
scroll to position [32, 0]
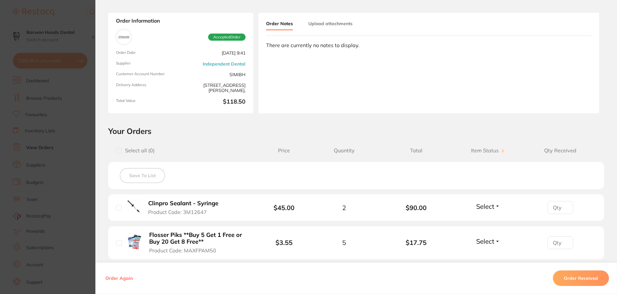
click at [178, 275] on div "Order Again Order Received" at bounding box center [356, 278] width 522 height 32
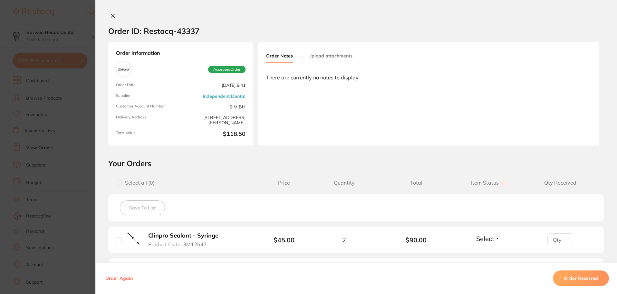
scroll to position [903, 0]
click at [115, 17] on button at bounding box center [112, 16] width 9 height 7
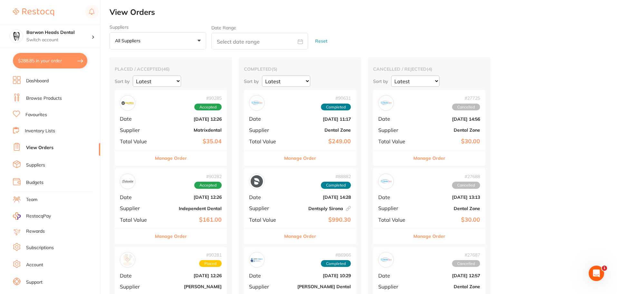
click at [45, 98] on link "Browse Products" at bounding box center [44, 98] width 36 height 6
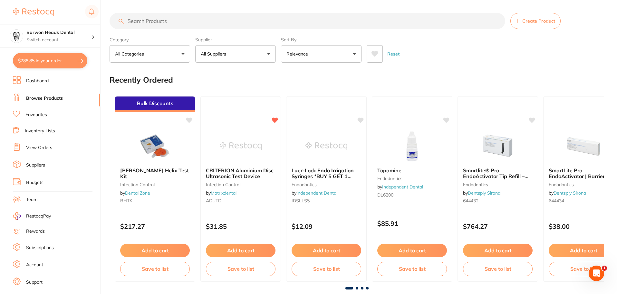
click at [292, 20] on input "search" at bounding box center [308, 21] width 396 height 16
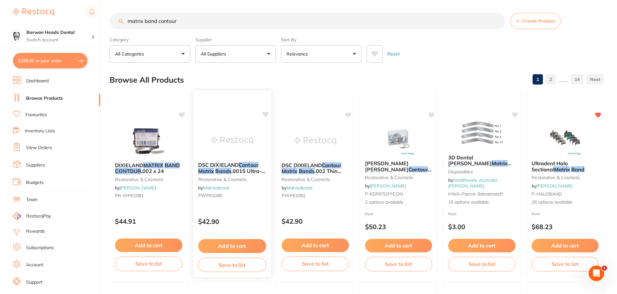
type input "matrix band contour"
click at [265, 113] on icon at bounding box center [265, 114] width 6 height 5
click at [245, 243] on button "Add to cart" at bounding box center [232, 246] width 68 height 14
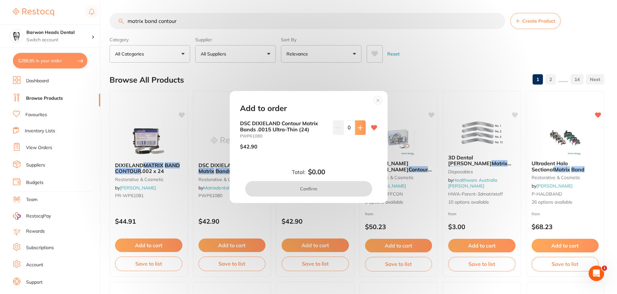
click at [360, 127] on icon at bounding box center [360, 127] width 5 height 5
type input "1"
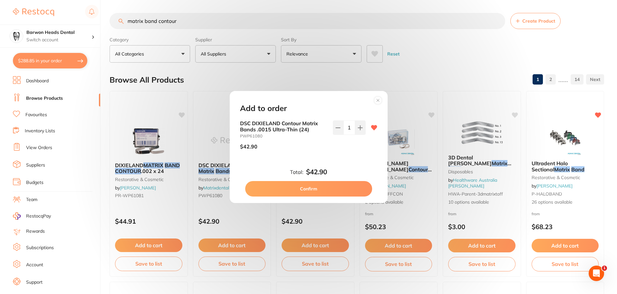
click at [321, 186] on button "Confirm" at bounding box center [308, 188] width 127 height 15
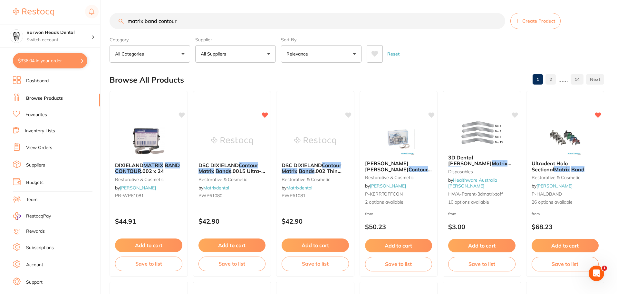
click at [37, 59] on button "$336.04 in your order" at bounding box center [50, 60] width 74 height 15
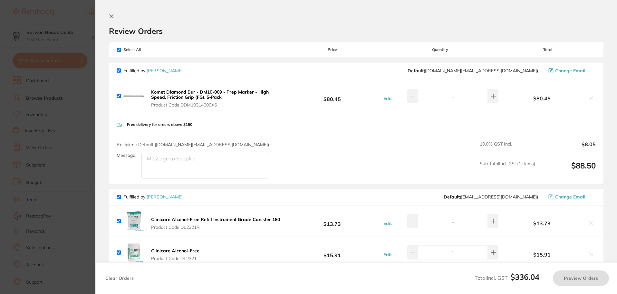
checkbox input "true"
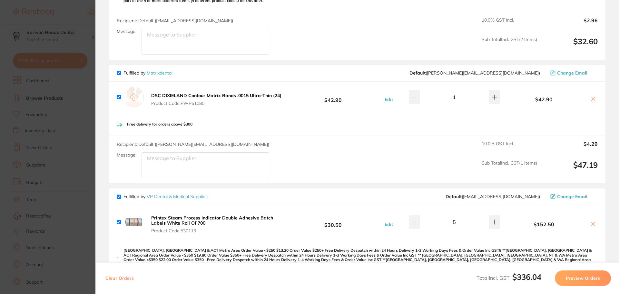
scroll to position [290, 0]
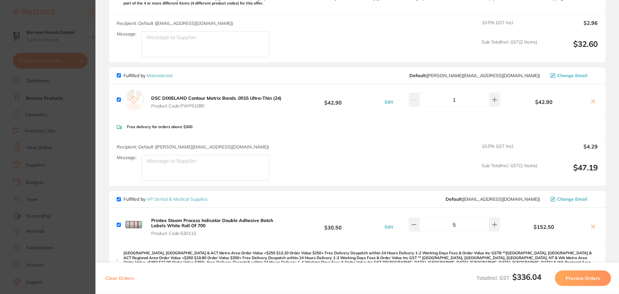
click at [237, 103] on span "Product Code: PWP61080" at bounding box center [216, 105] width 130 height 5
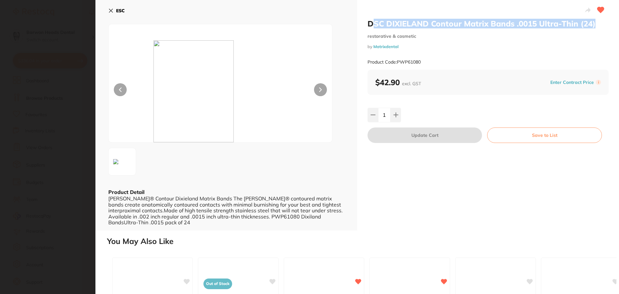
scroll to position [0, 0]
drag, startPoint x: 594, startPoint y: 24, endPoint x: 364, endPoint y: 22, distance: 230.2
click at [364, 22] on div "DSC DIXIELAND Contour Matrix Bands .0015 Ultra-Thin (24) restorative & cosmetic…" at bounding box center [488, 115] width 262 height 230
copy h2 "DSC DIXIELAND Contour Matrix Bands .0015 Ultra-Thin (24)"
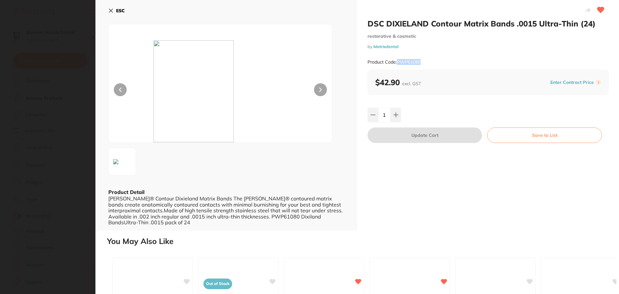
drag, startPoint x: 429, startPoint y: 63, endPoint x: 397, endPoint y: 62, distance: 31.9
click at [397, 62] on div "Product Code: PWP61080" at bounding box center [487, 62] width 241 height 16
copy small "PWP61080"
